Goal: Information Seeking & Learning: Check status

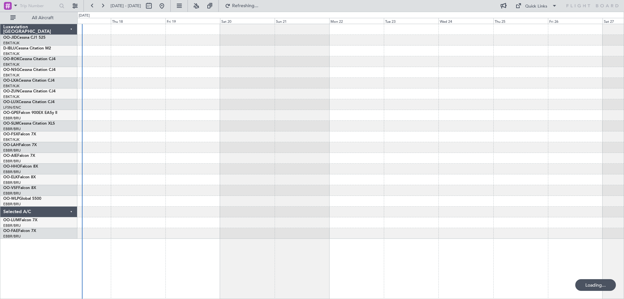
click at [213, 112] on div at bounding box center [350, 131] width 546 height 214
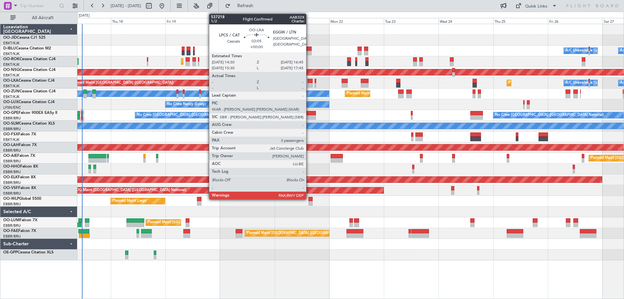
click at [309, 84] on div at bounding box center [309, 85] width 5 height 5
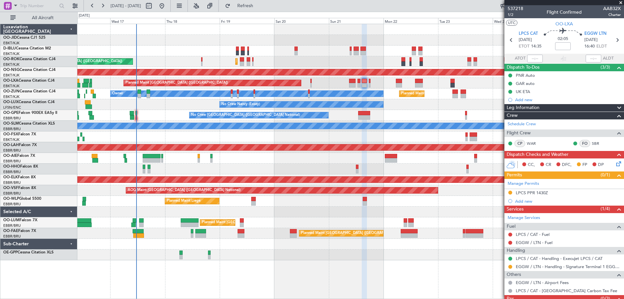
click at [192, 119] on div "A/C Unavailable [GEOGRAPHIC_DATA] ([GEOGRAPHIC_DATA] National) A/C Unavailable …" at bounding box center [350, 142] width 546 height 236
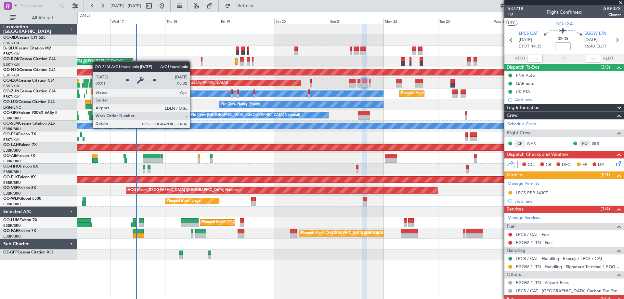
click at [206, 128] on div "A/C Unavailable [GEOGRAPHIC_DATA]" at bounding box center [350, 126] width 1638 height 6
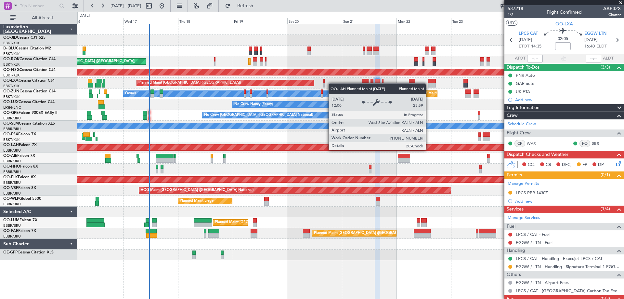
click at [184, 155] on div "A/C Unavailable [GEOGRAPHIC_DATA] ([GEOGRAPHIC_DATA] National) A/C Unavailable …" at bounding box center [350, 142] width 546 height 236
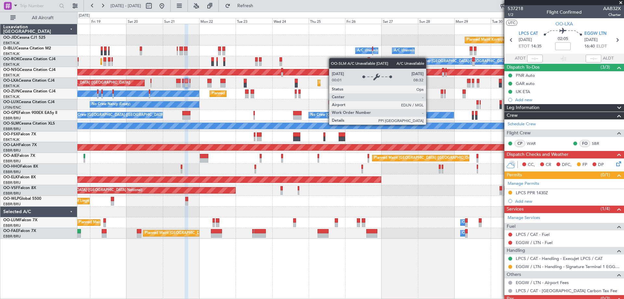
click at [284, 123] on div "A/C Unavailable [GEOGRAPHIC_DATA]" at bounding box center [350, 126] width 1638 height 6
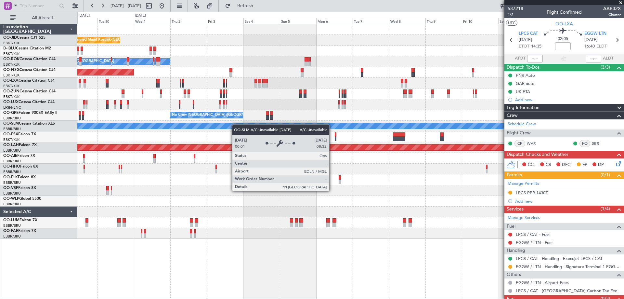
click at [223, 129] on div "Planned Maint Kortrijk-[GEOGRAPHIC_DATA] A/C Unavailable [GEOGRAPHIC_DATA]-[GEO…" at bounding box center [350, 131] width 546 height 214
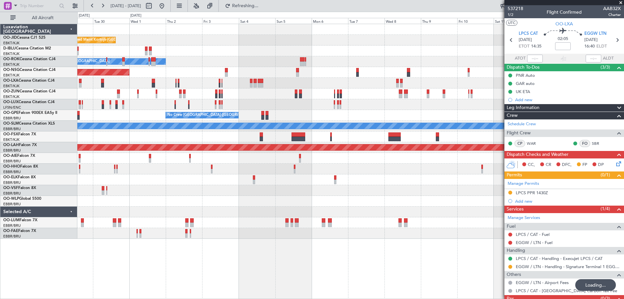
click at [322, 117] on div "No Crew [GEOGRAPHIC_DATA] ([GEOGRAPHIC_DATA] National) No Crew [GEOGRAPHIC_DATA…" at bounding box center [350, 115] width 546 height 11
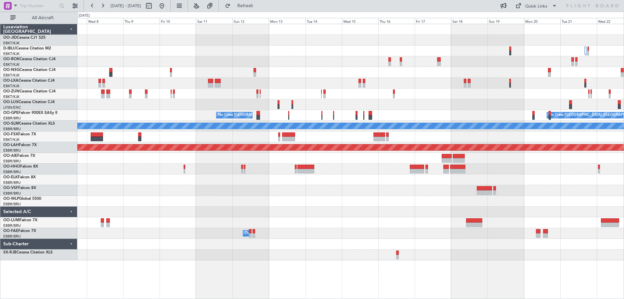
click at [311, 97] on div "No Crew [GEOGRAPHIC_DATA] ([GEOGRAPHIC_DATA] National) Planned Maint Nurnberg N…" at bounding box center [350, 142] width 546 height 236
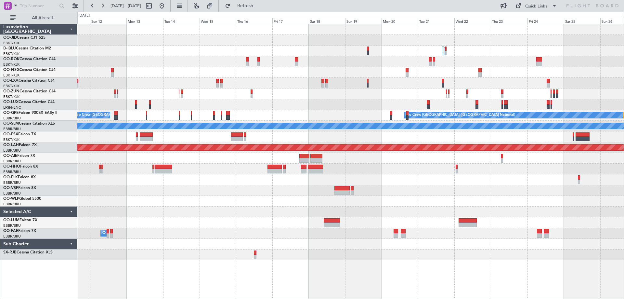
click at [462, 106] on div "Planned Maint [GEOGRAPHIC_DATA] ([GEOGRAPHIC_DATA]) No Crew [GEOGRAPHIC_DATA] (…" at bounding box center [350, 142] width 546 height 236
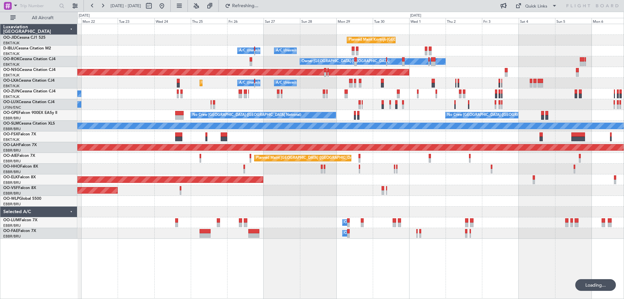
click at [624, 208] on div "Planned Maint Kortrijk-[GEOGRAPHIC_DATA] A/C Unavailable [GEOGRAPHIC_DATA]-[GEO…" at bounding box center [312, 155] width 624 height 287
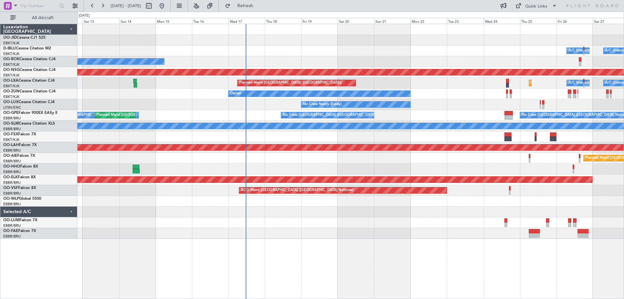
click at [492, 221] on div "Planned Maint Kortrijk-[GEOGRAPHIC_DATA] A/C Unavailable [GEOGRAPHIC_DATA]-[GEO…" at bounding box center [350, 131] width 546 height 214
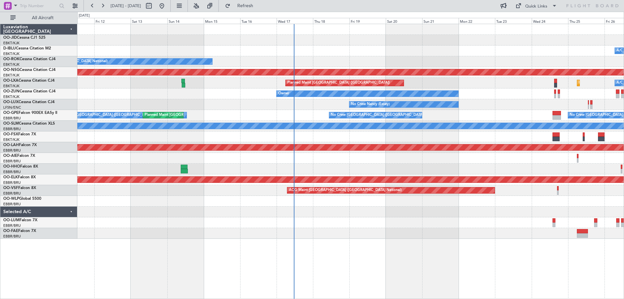
click at [160, 200] on div "Planned Maint Kortrijk-[GEOGRAPHIC_DATA] A/C Unavailable [GEOGRAPHIC_DATA] ([GE…" at bounding box center [350, 131] width 546 height 214
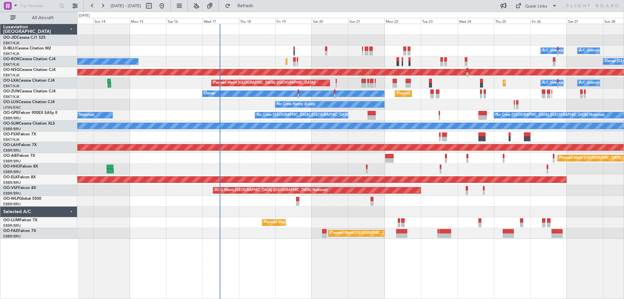
click at [407, 220] on div "Planned Maint Kortrijk-[GEOGRAPHIC_DATA] A/C Unavailable [GEOGRAPHIC_DATA] ([GE…" at bounding box center [350, 131] width 546 height 214
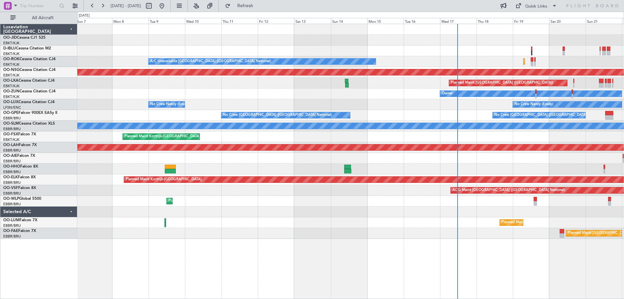
click at [222, 213] on div at bounding box center [350, 211] width 546 height 11
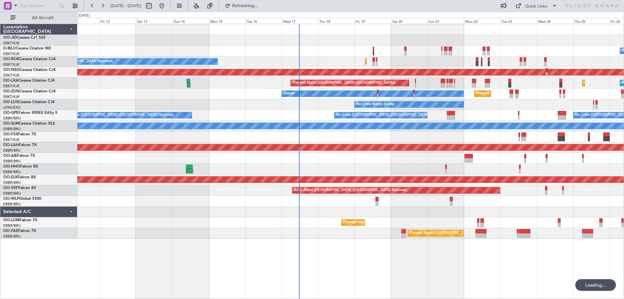
click at [402, 232] on div "Planned Maint Kortrijk-[GEOGRAPHIC_DATA] A/C Unavailable [GEOGRAPHIC_DATA] ([GE…" at bounding box center [350, 131] width 546 height 214
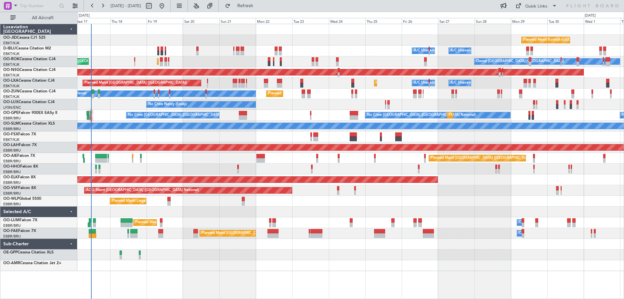
click at [200, 215] on div "Planned Maint Kortrijk-[GEOGRAPHIC_DATA] A/C Unavailable [GEOGRAPHIC_DATA] ([GE…" at bounding box center [350, 147] width 546 height 247
click at [278, 114] on div "No Crew [GEOGRAPHIC_DATA] ([GEOGRAPHIC_DATA] National) Planned Maint [GEOGRAPHI…" at bounding box center [350, 115] width 546 height 11
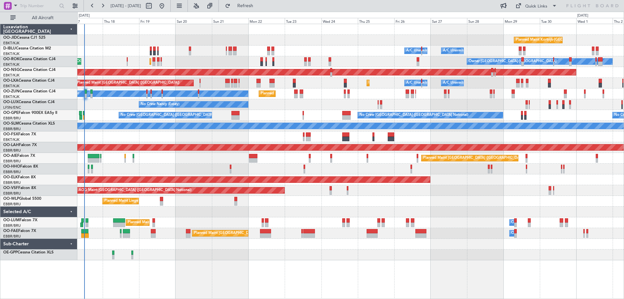
click at [279, 200] on div "Planned Maint Liege" at bounding box center [350, 201] width 546 height 11
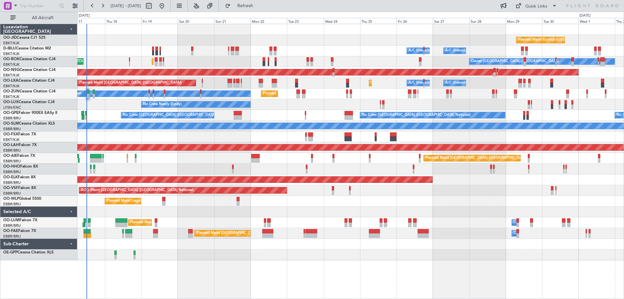
click at [294, 265] on div "Planned Maint Kortrijk-[GEOGRAPHIC_DATA] A/C Unavailable [GEOGRAPHIC_DATA] ([GE…" at bounding box center [350, 161] width 547 height 275
click at [261, 2] on button "Refresh" at bounding box center [241, 6] width 39 height 10
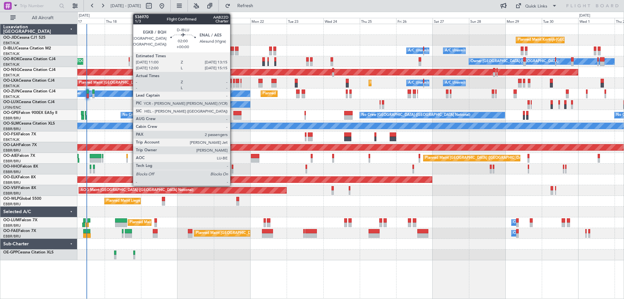
click at [233, 53] on div at bounding box center [232, 53] width 4 height 5
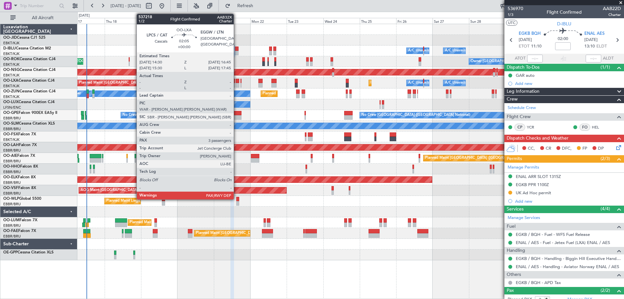
click at [237, 85] on div at bounding box center [238, 85] width 4 height 5
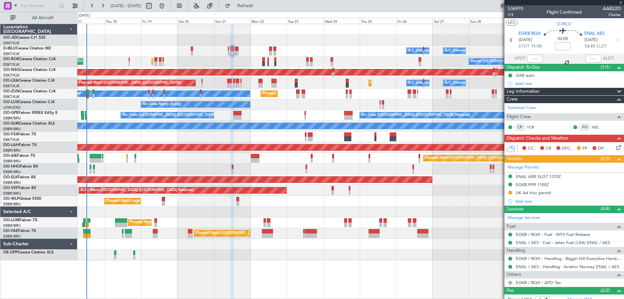
type input "3"
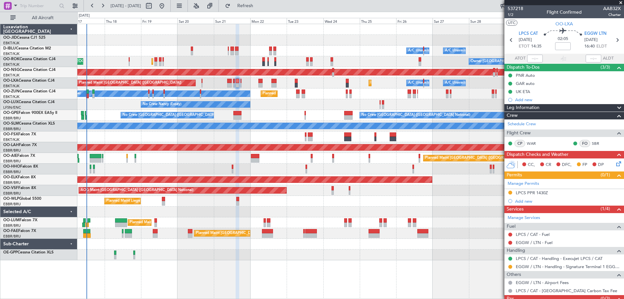
click at [193, 166] on div "Planned Maint Kortrijk-[GEOGRAPHIC_DATA] A/C Unavailable [GEOGRAPHIC_DATA] ([GE…" at bounding box center [350, 142] width 546 height 236
click at [192, 167] on div at bounding box center [350, 168] width 546 height 11
click at [196, 163] on div "Planned Maint [GEOGRAPHIC_DATA] ([GEOGRAPHIC_DATA])" at bounding box center [350, 158] width 546 height 11
click at [182, 221] on div "Owner Melsbroek Air Base Planned Maint [GEOGRAPHIC_DATA] ([GEOGRAPHIC_DATA]) Un…" at bounding box center [350, 222] width 546 height 11
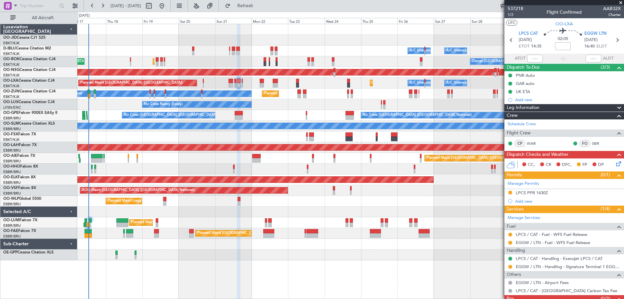
click at [283, 108] on div "No Crew Nancy (Essey)" at bounding box center [350, 104] width 546 height 11
click at [300, 114] on div "Planned Maint Kortrijk-[GEOGRAPHIC_DATA] A/C Unavailable [GEOGRAPHIC_DATA] ([GE…" at bounding box center [350, 142] width 546 height 236
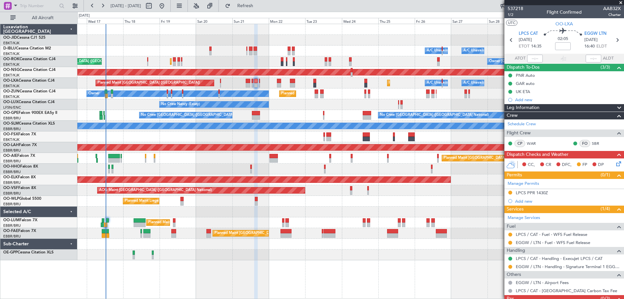
click at [330, 125] on div "Planned Maint Kortrijk-[GEOGRAPHIC_DATA] A/C Unavailable [GEOGRAPHIC_DATA] ([GE…" at bounding box center [350, 142] width 546 height 236
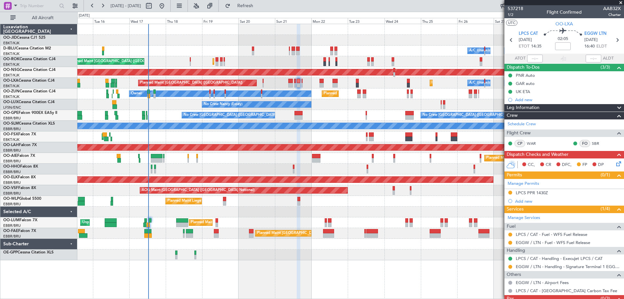
click at [332, 251] on div "Planned Maint Kortrijk-[GEOGRAPHIC_DATA] A/C Unavailable [GEOGRAPHIC_DATA] ([GE…" at bounding box center [350, 142] width 546 height 236
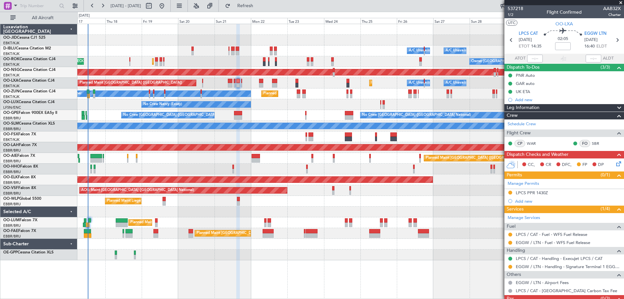
click at [336, 214] on div "Planned Maint Kortrijk-[GEOGRAPHIC_DATA] A/C Unavailable [GEOGRAPHIC_DATA] ([GE…" at bounding box center [350, 142] width 546 height 236
click at [326, 86] on div "Planned Maint Kortrijk-[GEOGRAPHIC_DATA] A/C Unavailable [GEOGRAPHIC_DATA] ([GE…" at bounding box center [350, 83] width 546 height 11
click at [343, 38] on div "Planned Maint Kortrijk-[GEOGRAPHIC_DATA]" at bounding box center [350, 40] width 546 height 11
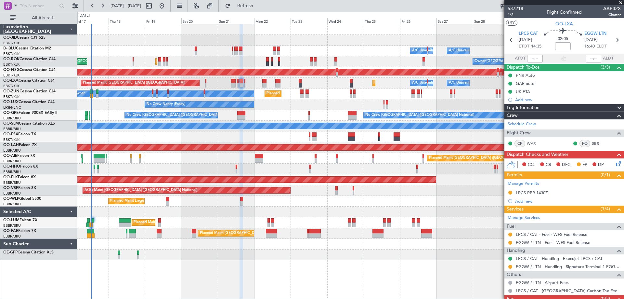
click at [214, 156] on div "Planned Maint [GEOGRAPHIC_DATA] ([GEOGRAPHIC_DATA])" at bounding box center [350, 158] width 546 height 11
click at [254, 9] on button "Refresh" at bounding box center [241, 6] width 39 height 10
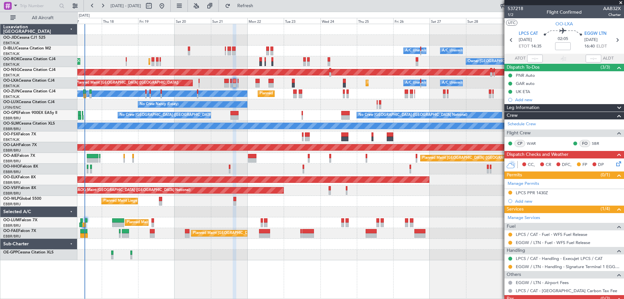
click at [282, 111] on div "No Crew [GEOGRAPHIC_DATA] ([GEOGRAPHIC_DATA] National) No Crew [GEOGRAPHIC_DATA…" at bounding box center [350, 115] width 546 height 11
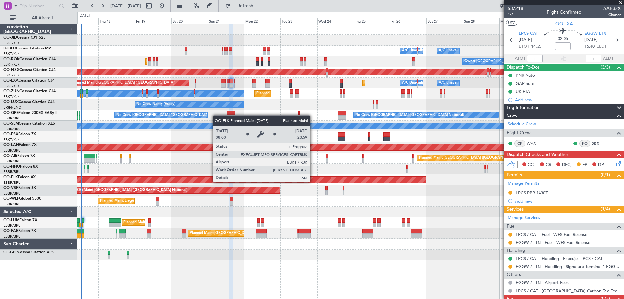
click at [310, 181] on div "Planned Maint Kortrijk-[GEOGRAPHIC_DATA]" at bounding box center [85, 179] width 679 height 6
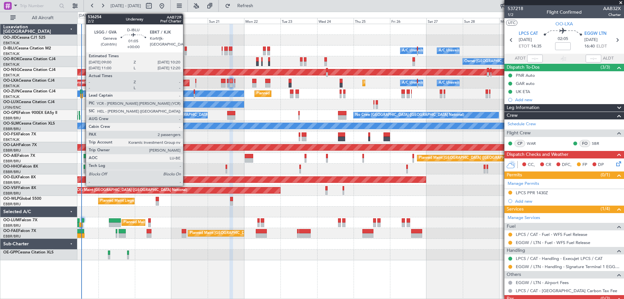
click at [186, 52] on div at bounding box center [186, 53] width 2 height 5
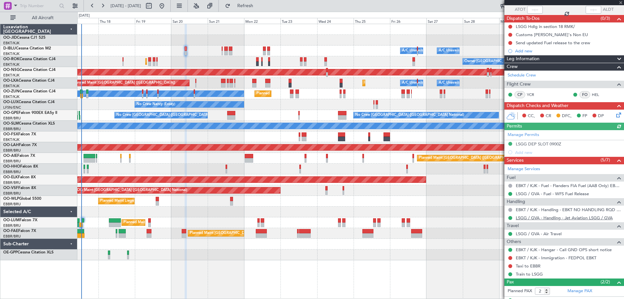
scroll to position [75, 0]
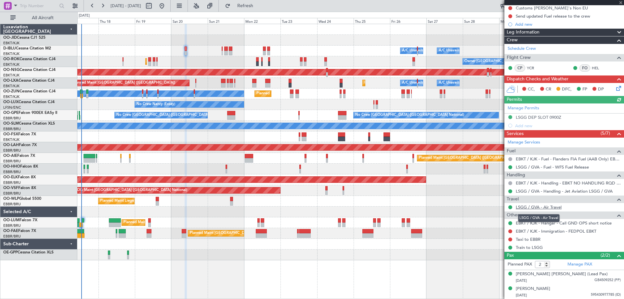
click at [534, 206] on link "LSGG / GVA - Air Travel" at bounding box center [539, 207] width 46 height 6
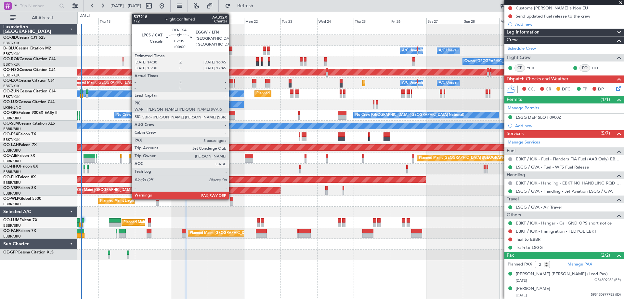
click at [232, 79] on div at bounding box center [231, 81] width 4 height 5
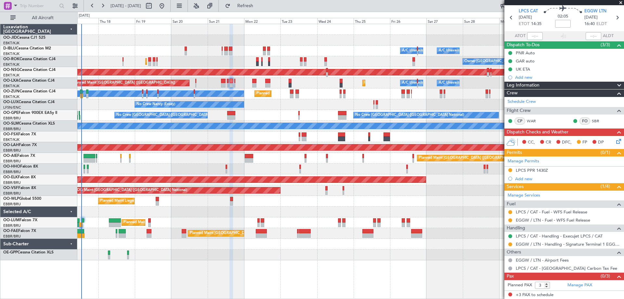
scroll to position [0, 0]
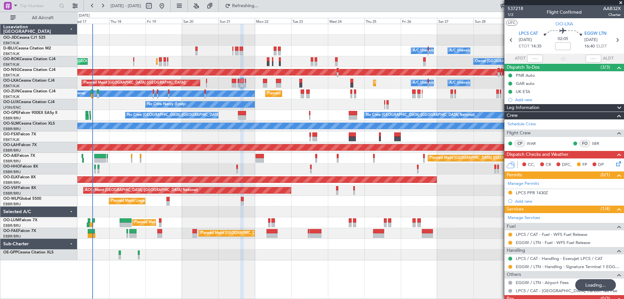
click at [399, 261] on div "Planned Maint Kortrijk-Wevelgem A/C Unavailable Brussels (Brussels National) A/…" at bounding box center [350, 161] width 547 height 275
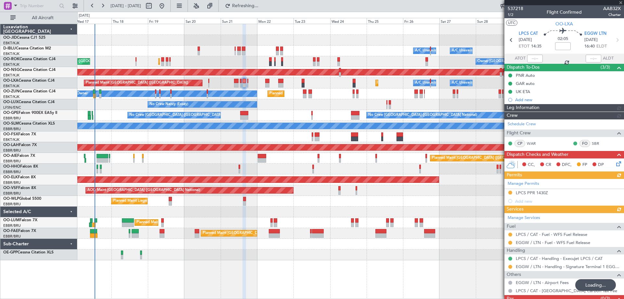
click at [312, 215] on div at bounding box center [350, 211] width 546 height 11
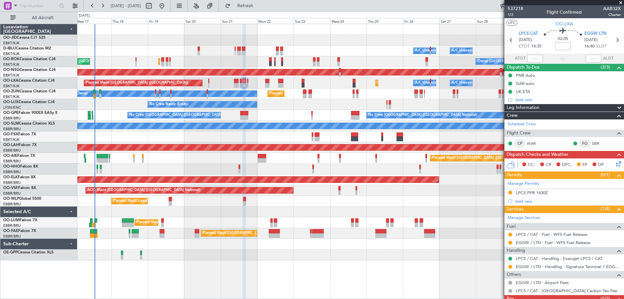
click at [285, 160] on div "Planned Maint [GEOGRAPHIC_DATA] ([GEOGRAPHIC_DATA])" at bounding box center [350, 158] width 546 height 11
click at [291, 138] on div "AOG Maint Kortrijk-[GEOGRAPHIC_DATA]" at bounding box center [350, 136] width 546 height 11
click at [290, 108] on div "No Crew Nancy (Essey)" at bounding box center [350, 104] width 546 height 11
click at [223, 170] on div at bounding box center [350, 168] width 546 height 11
click at [76, 4] on button at bounding box center [75, 6] width 10 height 10
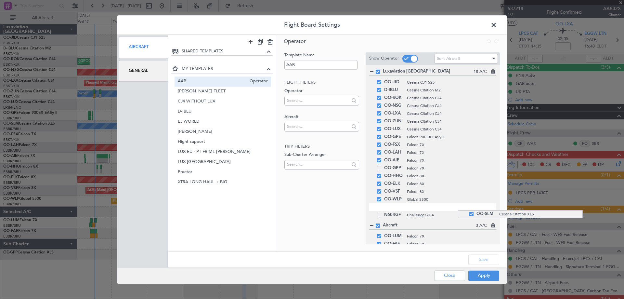
drag, startPoint x: 458, startPoint y: 146, endPoint x: 450, endPoint y: 210, distance: 64.8
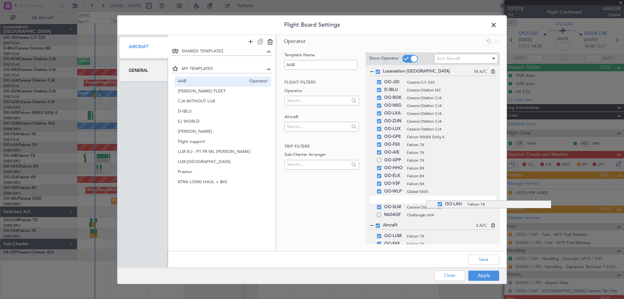
drag, startPoint x: 426, startPoint y: 153, endPoint x: 434, endPoint y: 200, distance: 48.1
click at [485, 258] on button "Save" at bounding box center [483, 259] width 31 height 10
click at [481, 278] on button "Apply" at bounding box center [483, 275] width 31 height 10
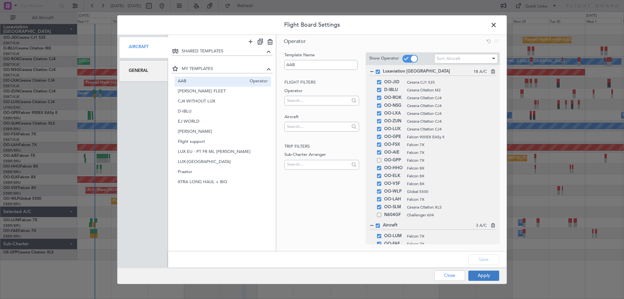
type input "0"
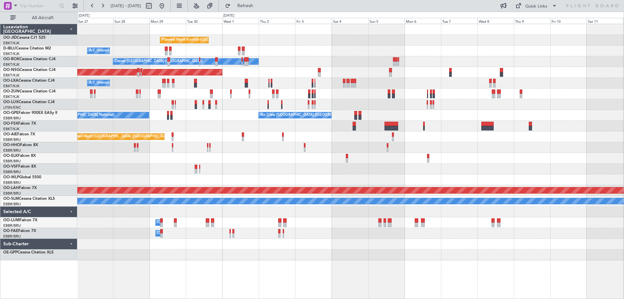
click at [59, 168] on div "Planned Maint Kortrijk-Wevelgem A/C Unavailable Kortrijk-Wevelgem A/C Unavailab…" at bounding box center [312, 155] width 624 height 287
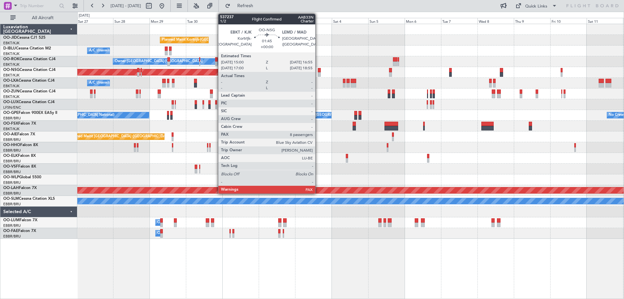
click at [318, 71] on div at bounding box center [319, 70] width 3 height 5
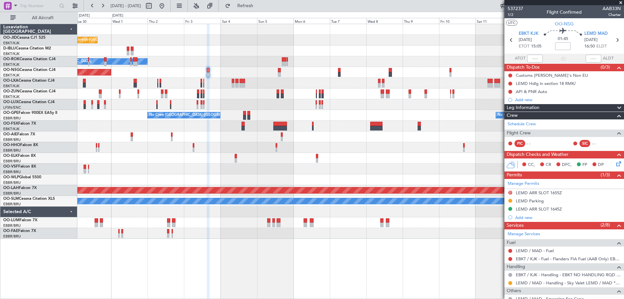
click at [219, 84] on div "Planned Maint Kortrijk-Wevelgem A/C Unavailable Kortrijk-Wevelgem A/C Unavailab…" at bounding box center [350, 131] width 546 height 214
